Goal: Task Accomplishment & Management: Complete application form

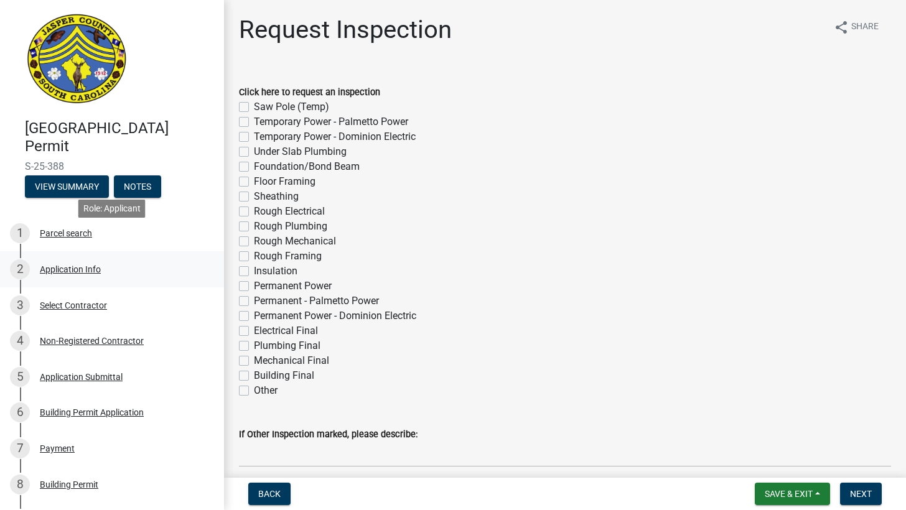
scroll to position [215, 0]
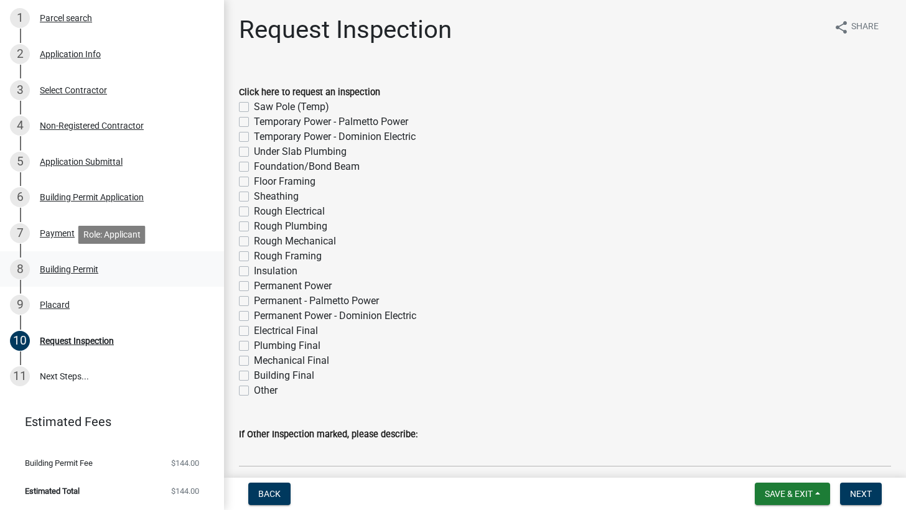
click at [84, 267] on div "Building Permit" at bounding box center [69, 269] width 58 height 9
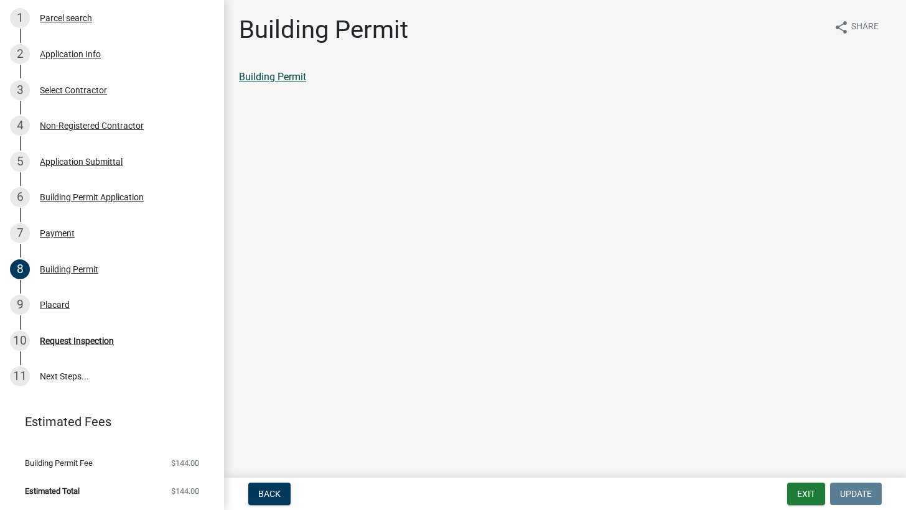
click at [274, 81] on link "Building Permit" at bounding box center [272, 77] width 67 height 12
click at [124, 347] on div "10 Request Inspection" at bounding box center [107, 341] width 194 height 20
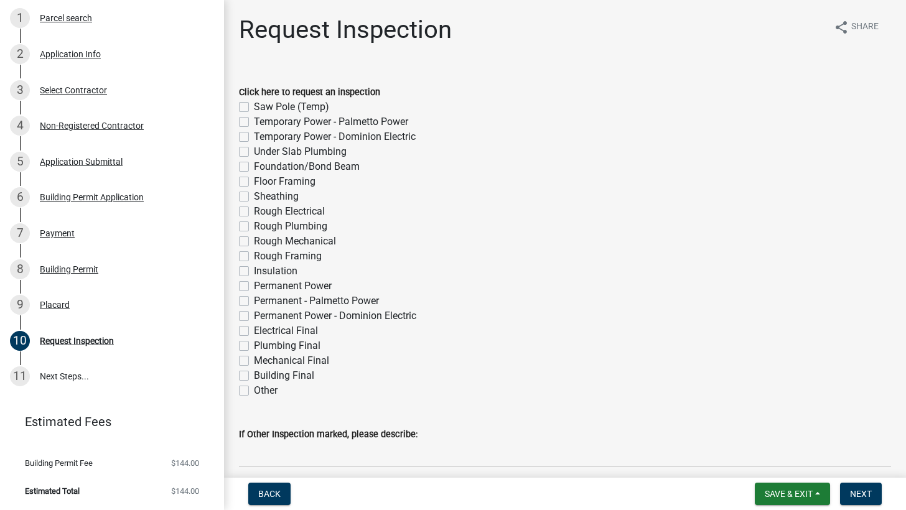
click at [254, 360] on label "Mechanical Final" at bounding box center [291, 360] width 75 height 15
click at [254, 360] on input "Mechanical Final" at bounding box center [258, 357] width 8 height 8
checkbox input "true"
checkbox input "false"
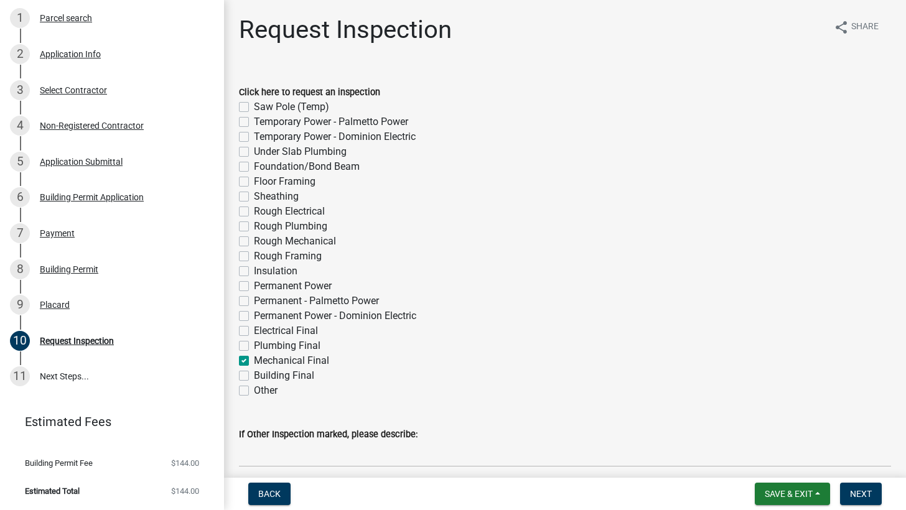
checkbox input "false"
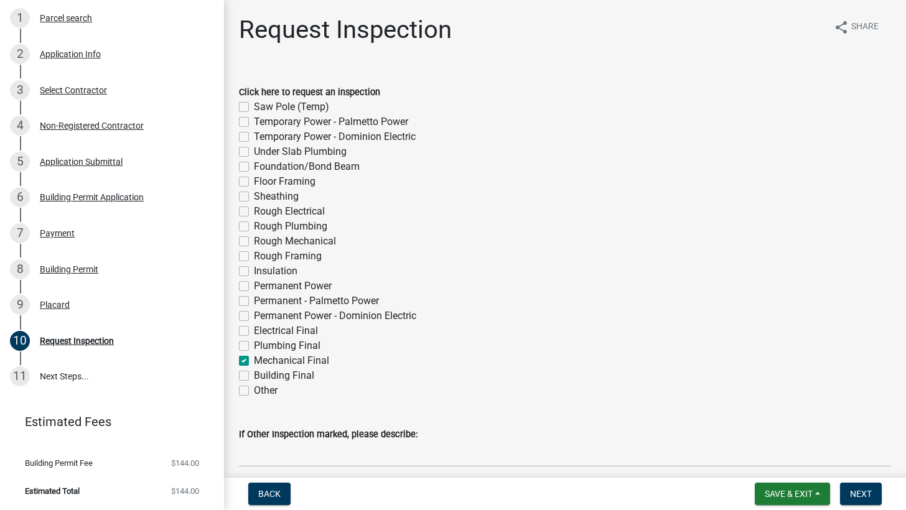
checkbox input "false"
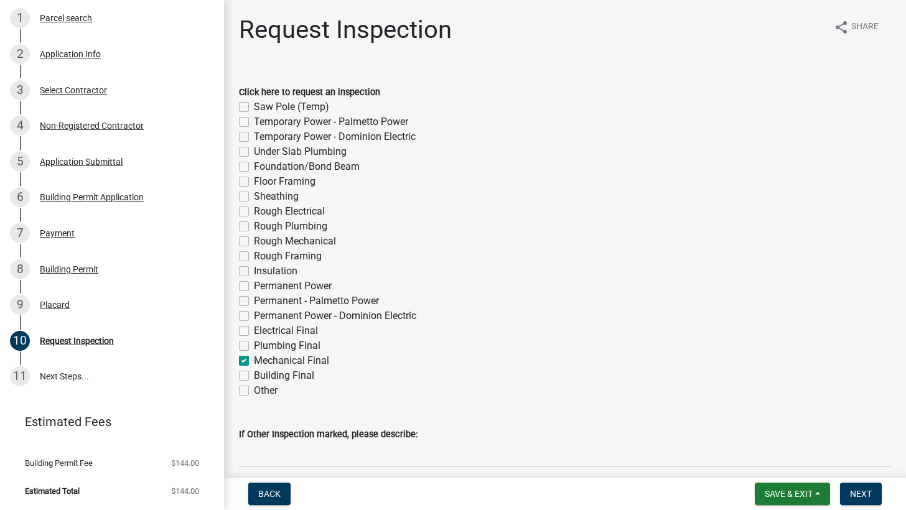
checkbox input "false"
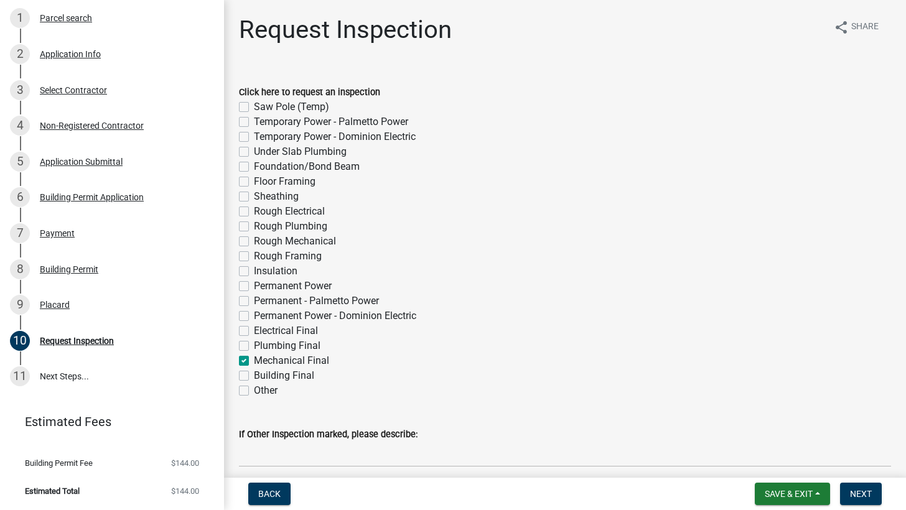
checkbox input "true"
checkbox input "false"
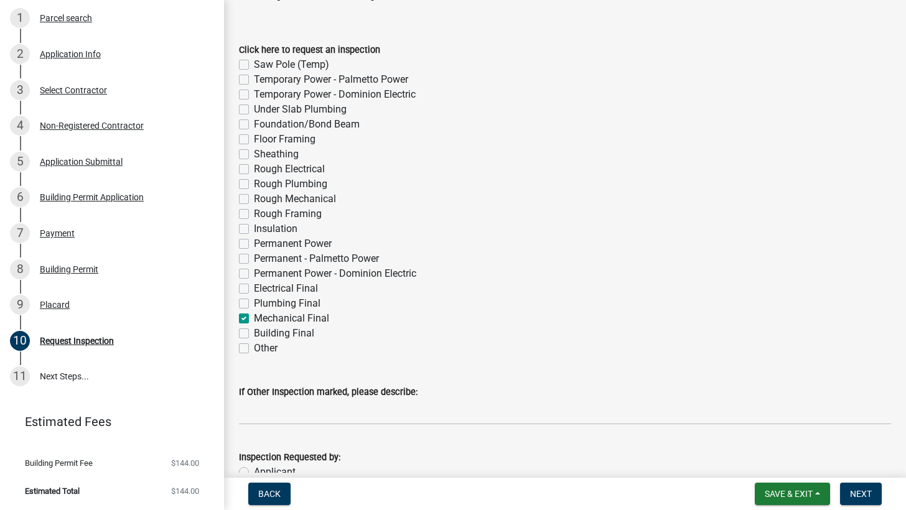
scroll to position [0, 0]
